Goal: Transaction & Acquisition: Book appointment/travel/reservation

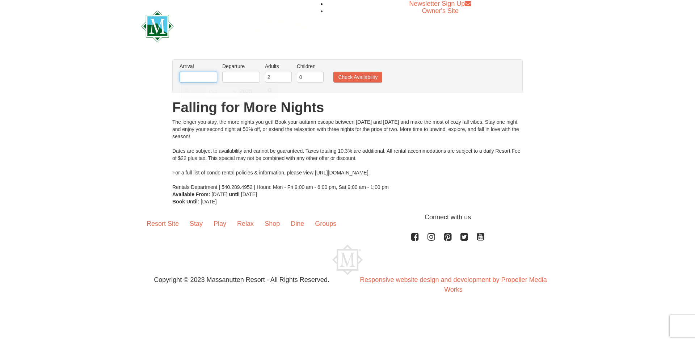
click at [211, 76] on input "text" at bounding box center [198, 77] width 38 height 11
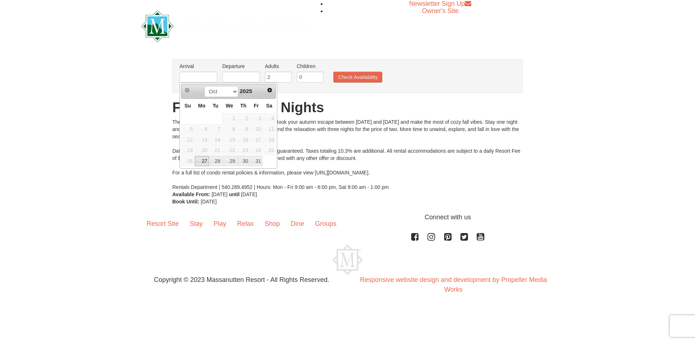
click at [203, 161] on link "27" at bounding box center [202, 161] width 14 height 10
type input "10/27/2025"
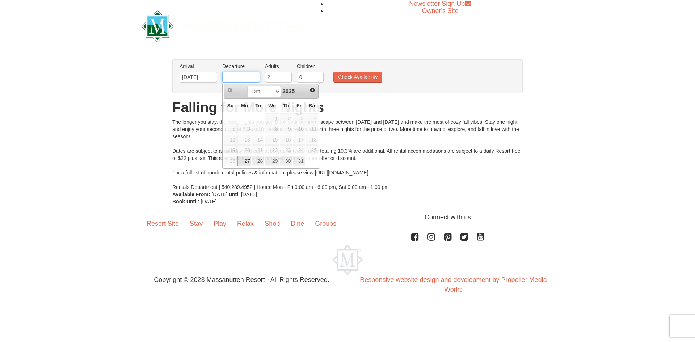
click at [240, 76] on input "text" at bounding box center [241, 77] width 38 height 11
click at [276, 89] on select "Oct Nov" at bounding box center [264, 91] width 34 height 11
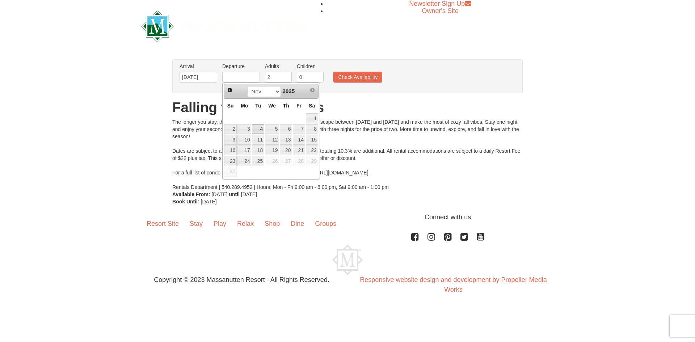
click at [254, 128] on link "4" at bounding box center [258, 129] width 12 height 10
type input "11/04/2025"
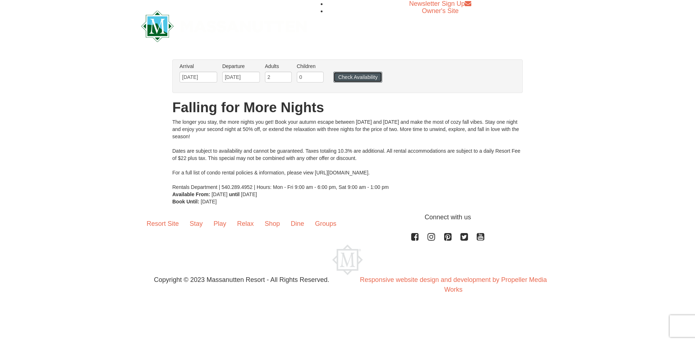
click at [338, 75] on button "Check Availability" at bounding box center [357, 77] width 49 height 11
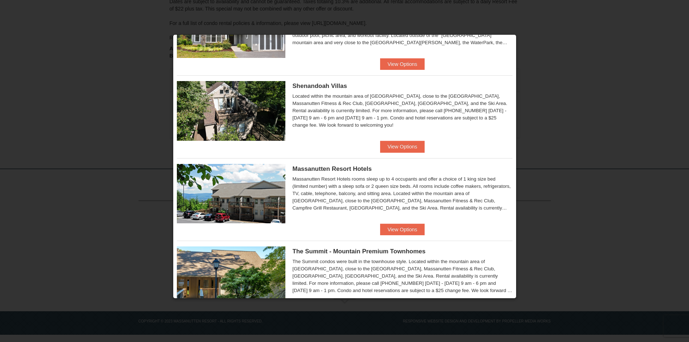
scroll to position [145, 0]
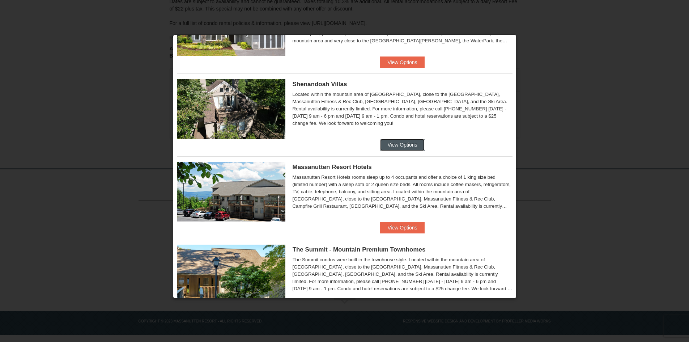
click at [411, 143] on button "View Options" at bounding box center [402, 145] width 44 height 12
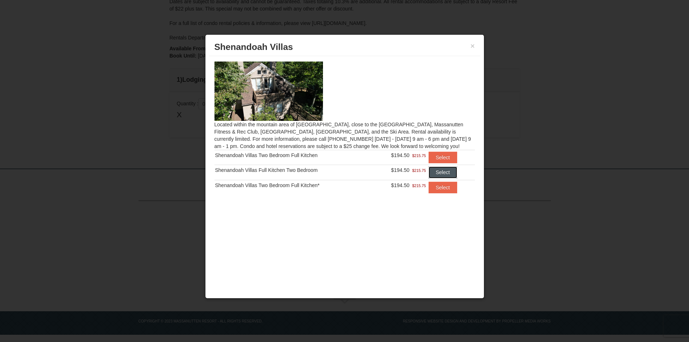
click at [442, 173] on button "Select" at bounding box center [443, 172] width 29 height 12
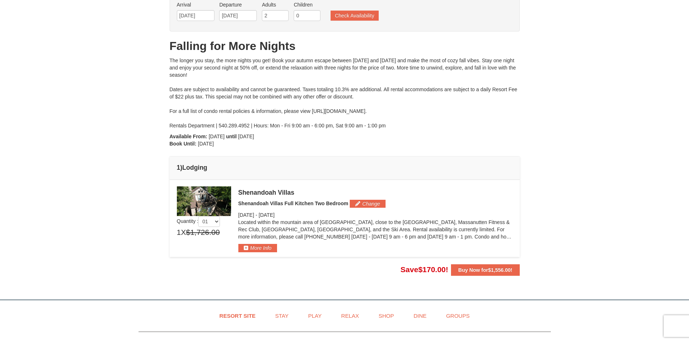
scroll to position [109, 0]
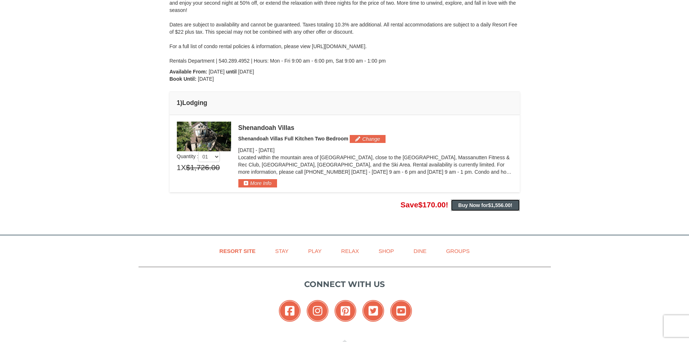
click at [468, 203] on strong "Buy Now for $1,556.00 !" at bounding box center [485, 205] width 54 height 6
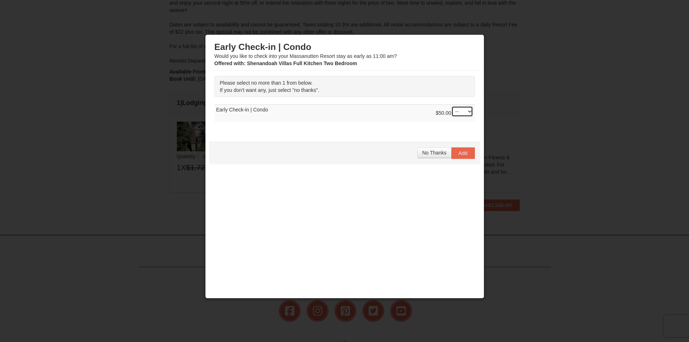
click at [467, 111] on select "-- 01" at bounding box center [463, 111] width 22 height 11
click at [468, 110] on select "-- 01" at bounding box center [463, 111] width 22 height 11
click at [434, 152] on span "No Thanks" at bounding box center [434, 153] width 24 height 6
